Goal: Browse casually

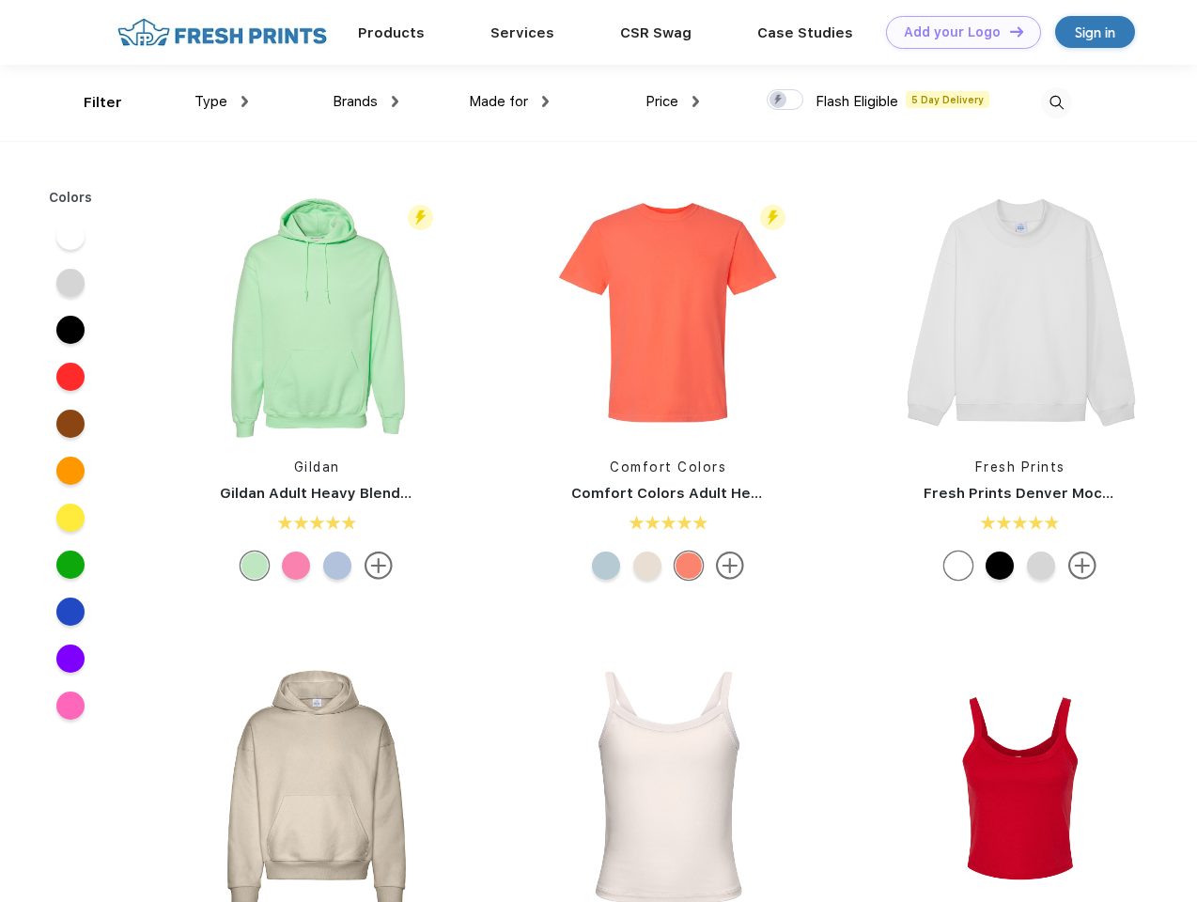
scroll to position [1, 0]
click at [956, 32] on link "Add your Logo Design Tool" at bounding box center [963, 32] width 155 height 33
click at [0, 0] on div "Design Tool" at bounding box center [0, 0] width 0 height 0
click at [1008, 31] on link "Add your Logo Design Tool" at bounding box center [963, 32] width 155 height 33
click at [90, 102] on div "Filter" at bounding box center [103, 103] width 39 height 22
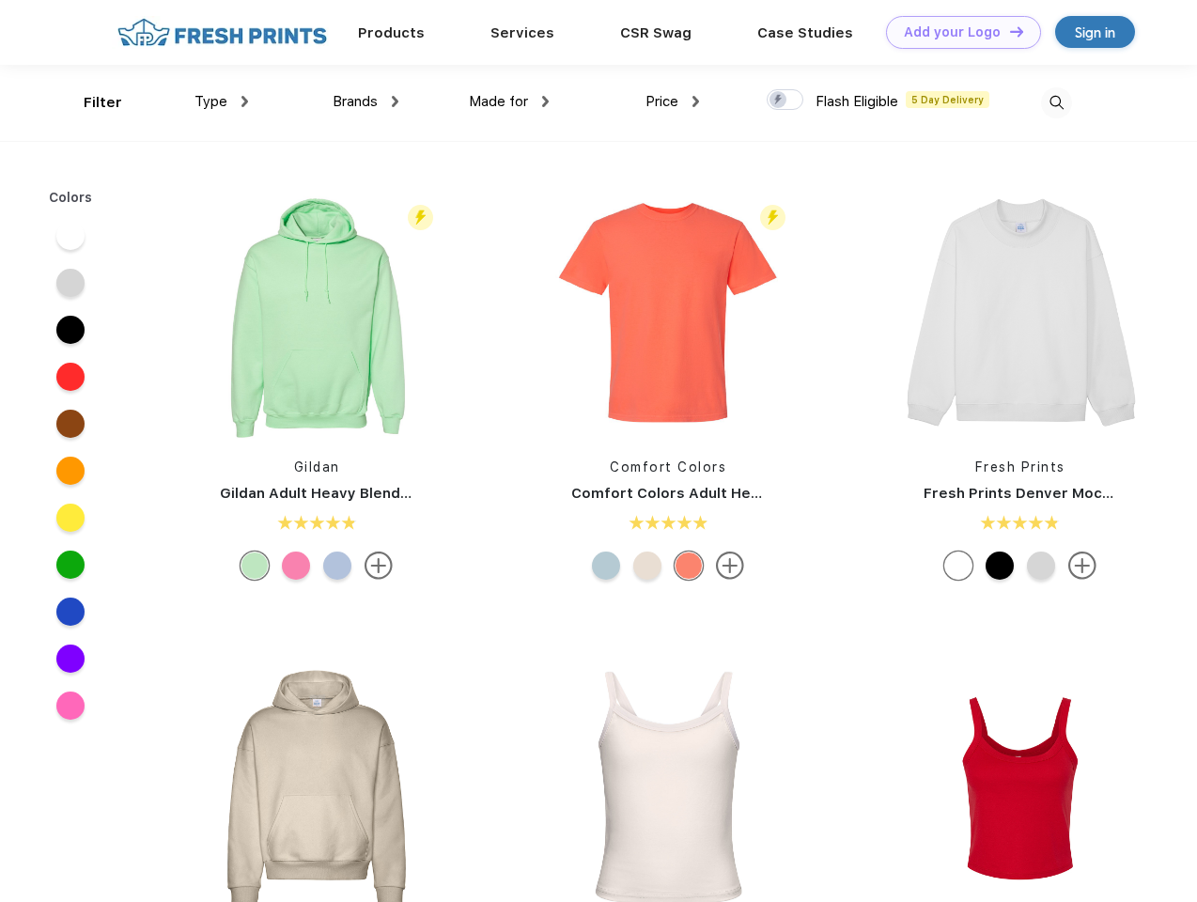
click at [222, 101] on span "Type" at bounding box center [210, 101] width 33 height 17
click at [365, 101] on span "Brands" at bounding box center [355, 101] width 45 height 17
click at [509, 101] on span "Made for" at bounding box center [498, 101] width 59 height 17
click at [673, 101] on span "Price" at bounding box center [661, 101] width 33 height 17
click at [785, 101] on div at bounding box center [785, 99] width 37 height 21
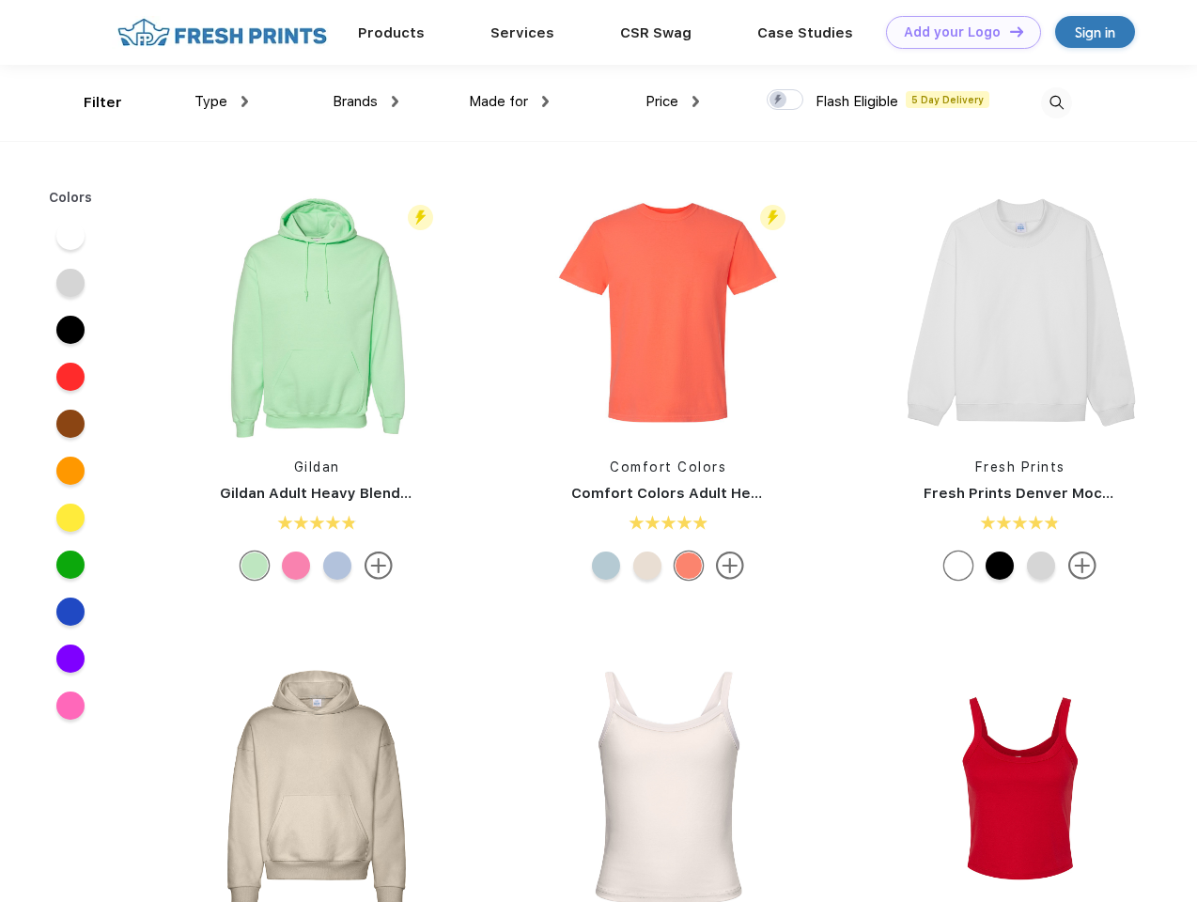
click at [779, 101] on input "checkbox" at bounding box center [773, 94] width 12 height 12
click at [1056, 102] on img at bounding box center [1056, 102] width 31 height 31
